Goal: Task Accomplishment & Management: Manage account settings

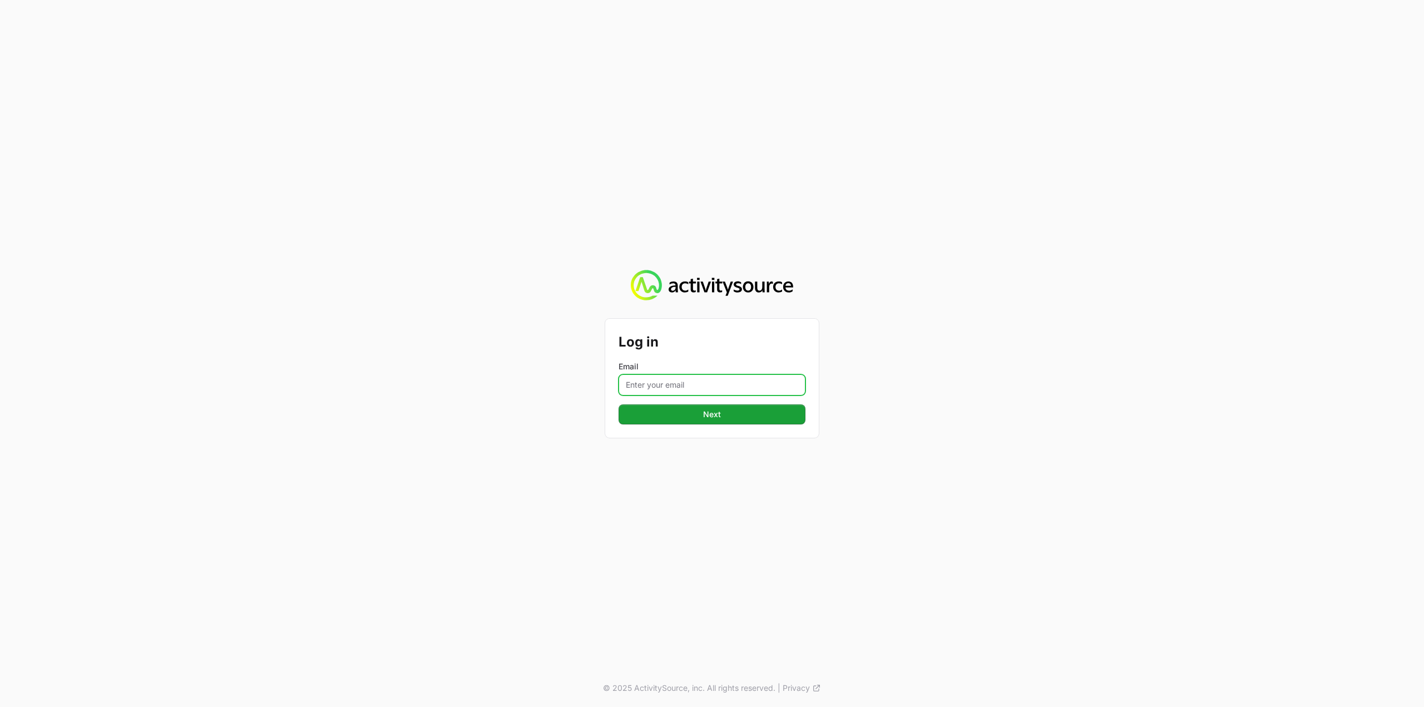
click at [702, 392] on input "Email" at bounding box center [711, 384] width 187 height 21
type input "Mustafa.larki@nextgen.group"
click at [710, 418] on span "Next" at bounding box center [711, 414] width 173 height 13
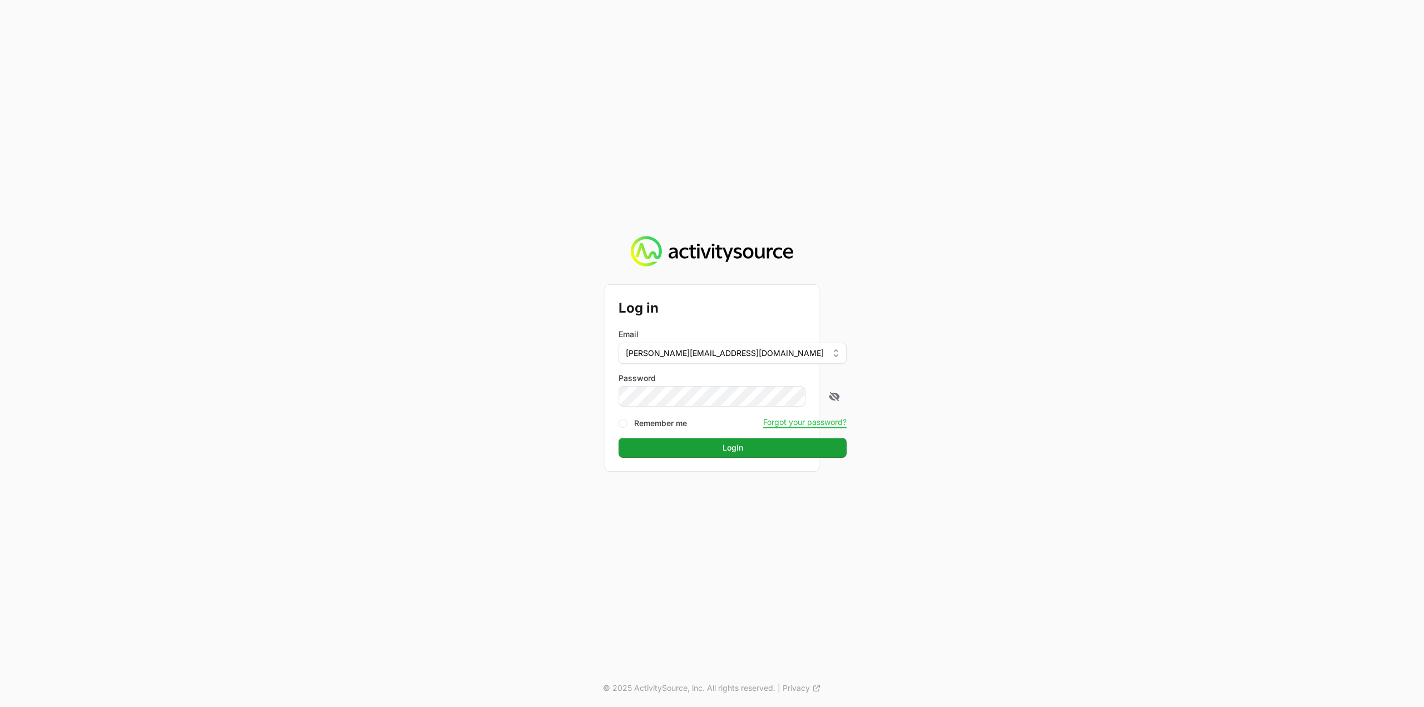
drag, startPoint x: 700, startPoint y: 406, endPoint x: 700, endPoint y: 458, distance: 51.2
click at [700, 458] on div "Log in Email Mustafa.larki@nextgen.group Password Remember me Forgot your passw…" at bounding box center [712, 378] width 214 height 186
click at [701, 454] on button "Login Login" at bounding box center [732, 448] width 228 height 20
